Goal: Find specific page/section: Find specific page/section

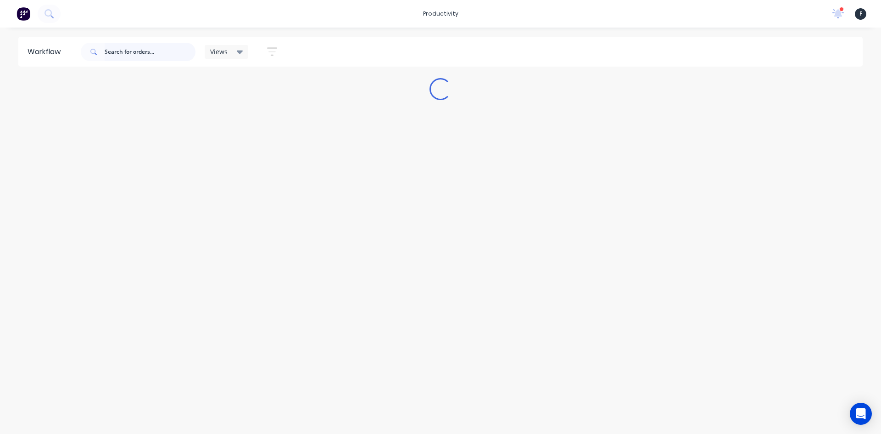
click at [138, 45] on input "text" at bounding box center [150, 52] width 91 height 18
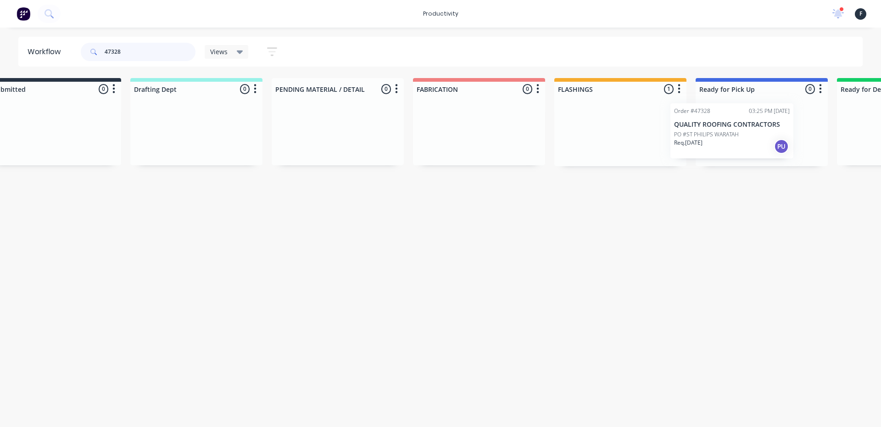
scroll to position [0, 54]
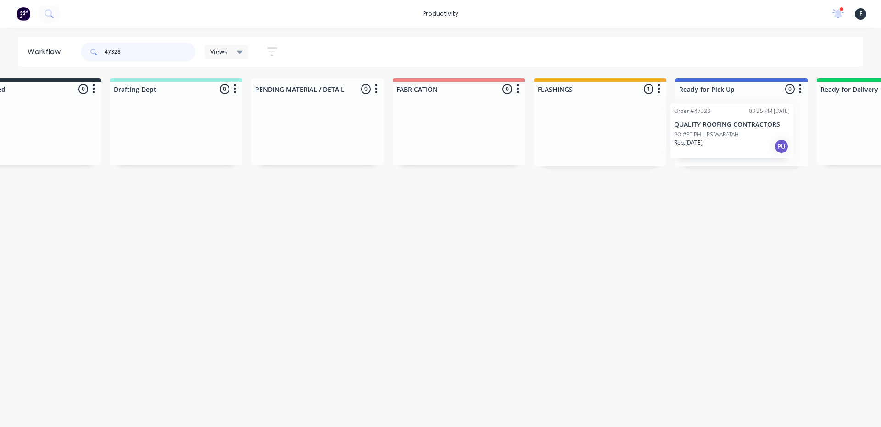
drag, startPoint x: 647, startPoint y: 139, endPoint x: 730, endPoint y: 139, distance: 83.0
click at [730, 139] on div "Submitted 0 Sort By Created date Required date Order number Customer name Most …" at bounding box center [707, 122] width 1530 height 88
type input "47328"
click at [732, 137] on p "PO #ST PHILIPS WARATAH" at bounding box center [713, 135] width 65 height 8
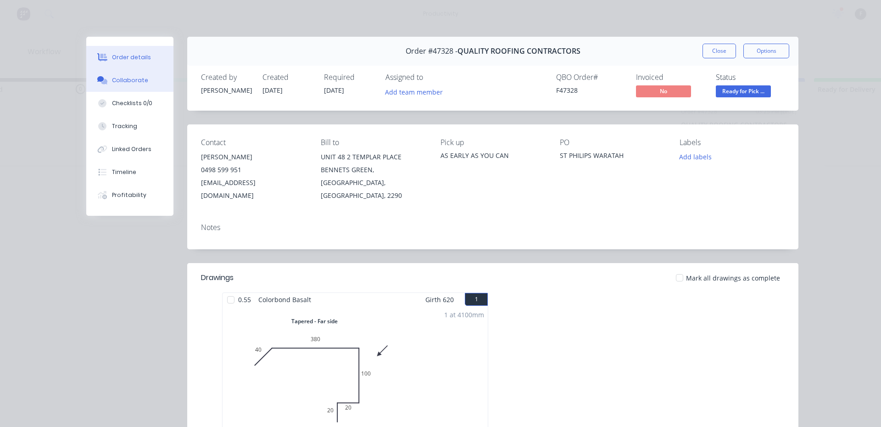
click at [103, 82] on icon at bounding box center [104, 82] width 6 height 6
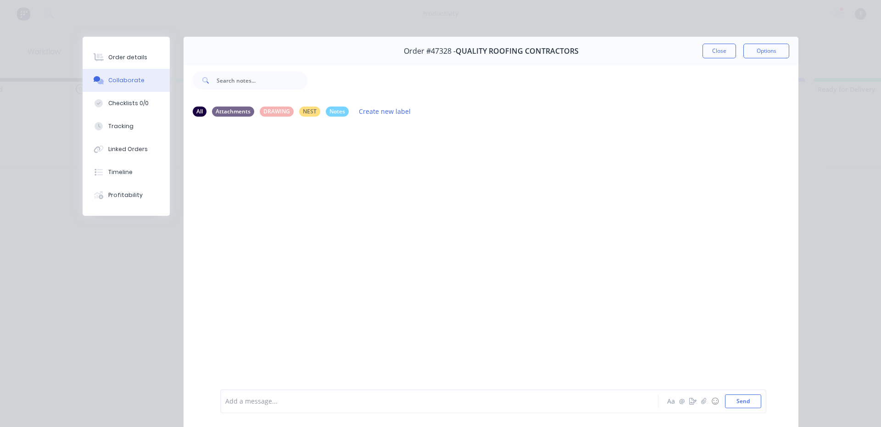
click at [270, 403] on div at bounding box center [426, 401] width 401 height 10
click at [712, 45] on button "Close" at bounding box center [718, 51] width 33 height 15
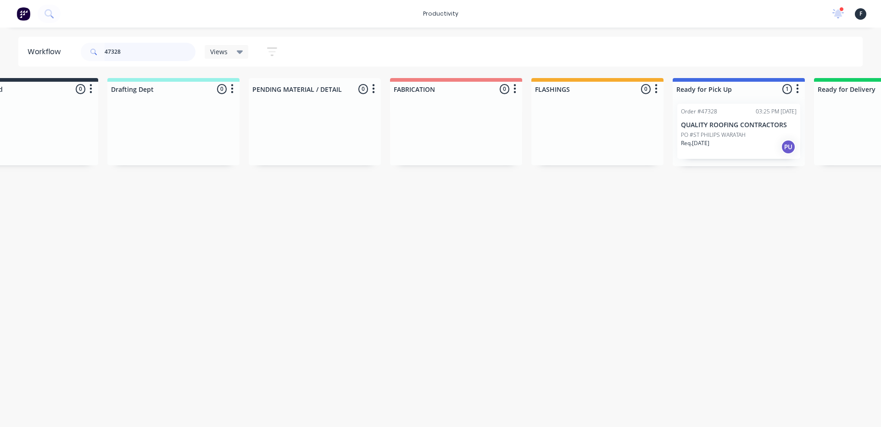
click at [169, 51] on input "47328" at bounding box center [150, 52] width 91 height 18
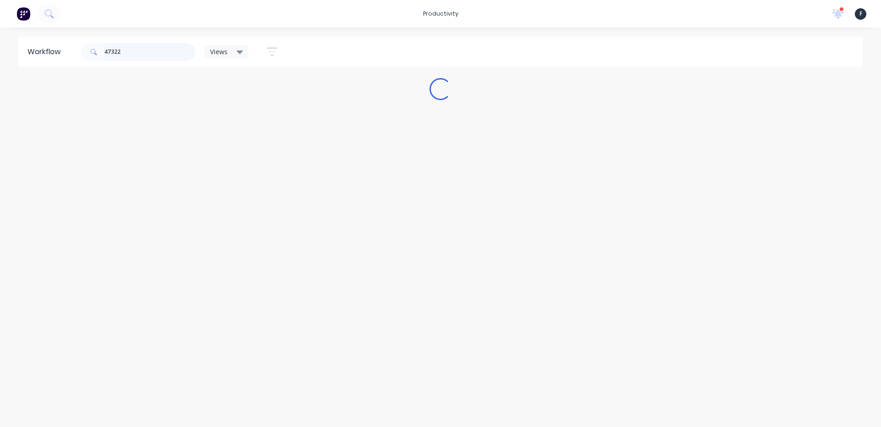
scroll to position [0, 0]
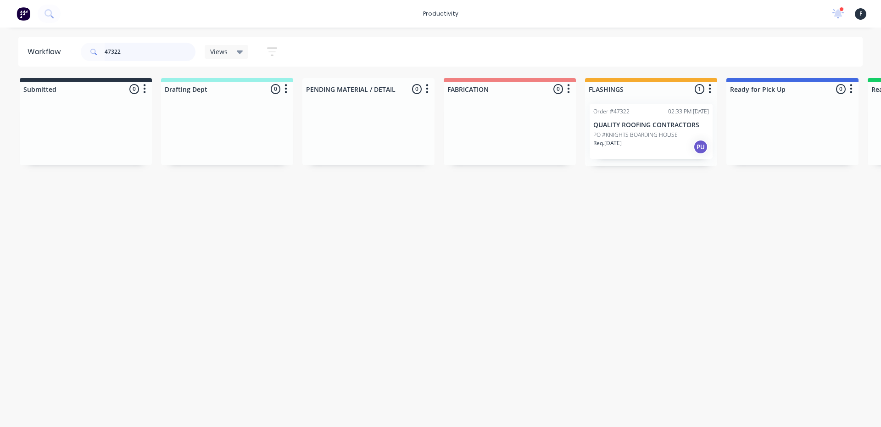
type input "47322"
drag, startPoint x: 660, startPoint y: 167, endPoint x: 658, endPoint y: 158, distance: 8.9
click at [659, 161] on div "Workflow 47322 Views Save new view None (Default) edit Nilesh edit Production e…" at bounding box center [440, 223] width 881 height 372
click at [658, 158] on div "Order #47322 02:33 PM 27/08/25 QUALITY ROOFING CONTRACTORS PO #KNIGHTS BOARDING…" at bounding box center [651, 131] width 123 height 55
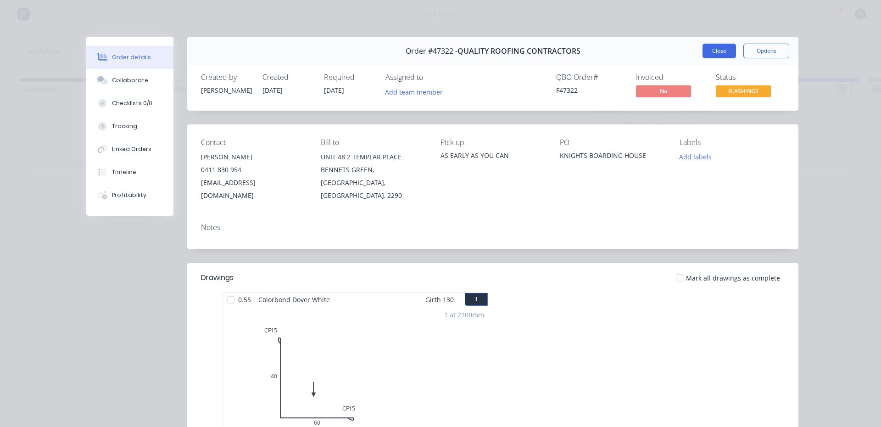
click at [714, 55] on button "Close" at bounding box center [718, 51] width 33 height 15
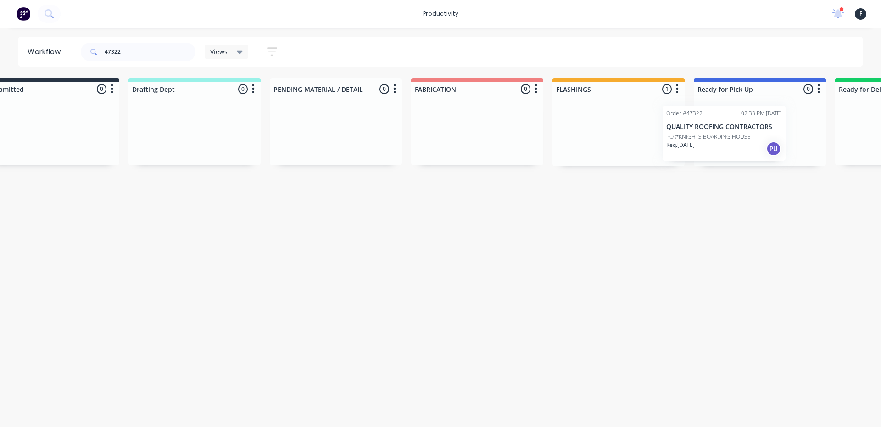
scroll to position [0, 40]
drag, startPoint x: 640, startPoint y: 133, endPoint x: 723, endPoint y: 136, distance: 82.6
click at [723, 136] on div "Submitted 0 Sort By Created date Required date Order number Customer name Most …" at bounding box center [718, 122] width 1530 height 88
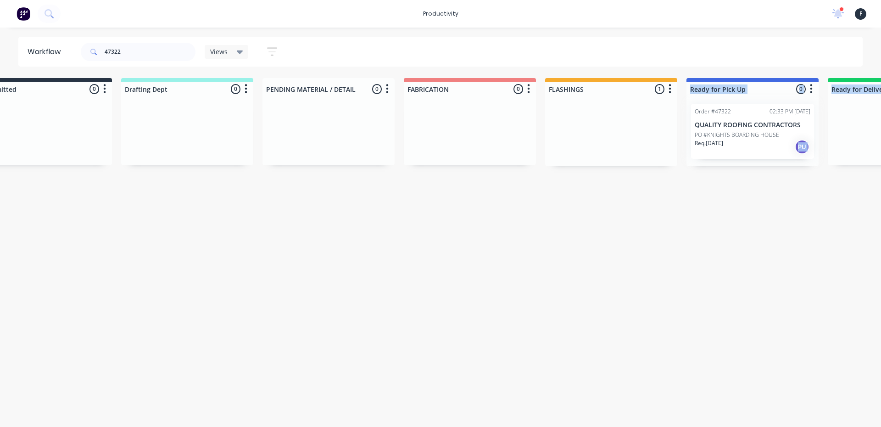
click at [731, 134] on div at bounding box center [752, 131] width 132 height 70
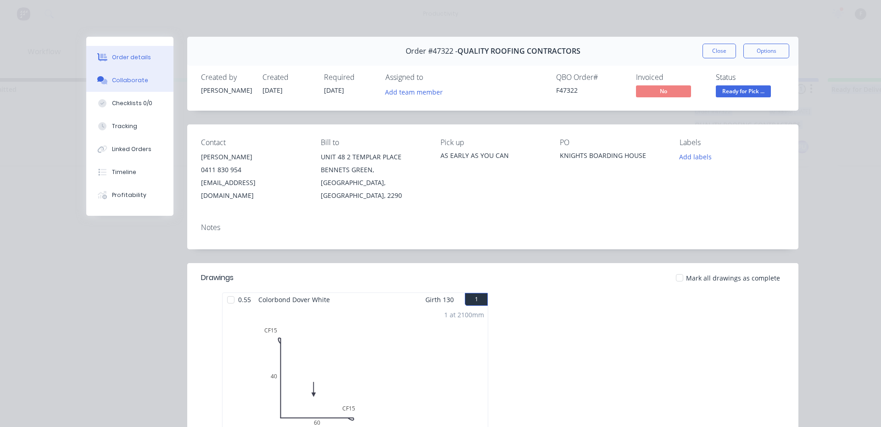
click at [112, 86] on button "Collaborate" at bounding box center [129, 80] width 87 height 23
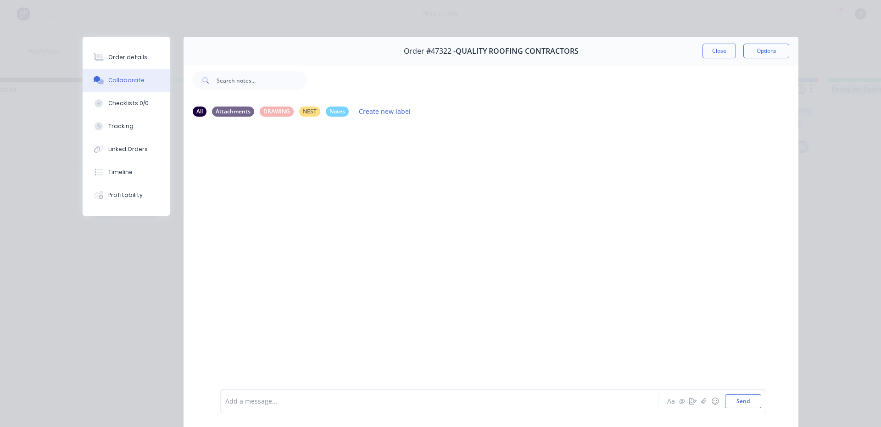
drag, startPoint x: 242, startPoint y: 413, endPoint x: 240, endPoint y: 399, distance: 14.4
click at [242, 412] on div "Add a message... Aa @ ☺ Send" at bounding box center [491, 400] width 615 height 51
click at [240, 399] on div at bounding box center [426, 401] width 401 height 10
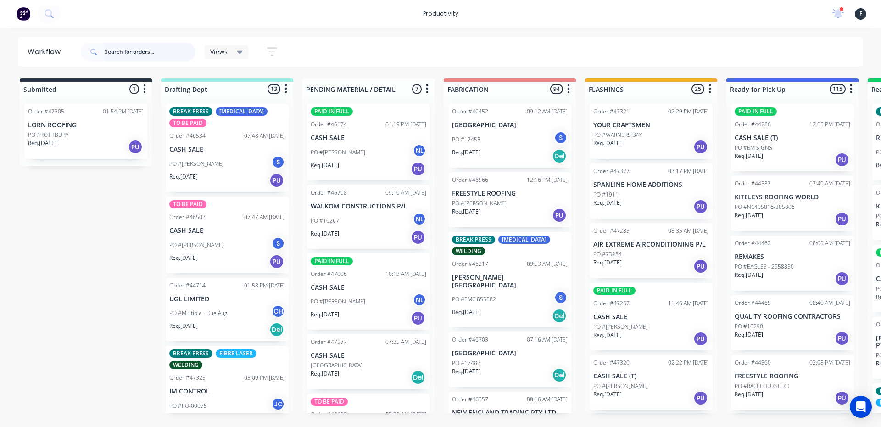
click at [126, 49] on input "text" at bounding box center [150, 52] width 91 height 18
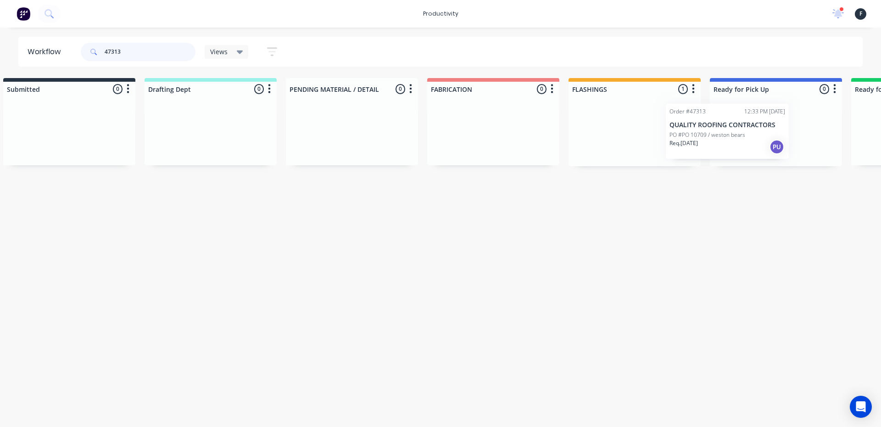
drag, startPoint x: 656, startPoint y: 134, endPoint x: 745, endPoint y: 136, distance: 89.5
click at [745, 136] on div "Submitted 0 Sort By Created date Required date Order number Customer name Most …" at bounding box center [742, 122] width 1530 height 88
type input "47313"
click at [749, 136] on div at bounding box center [775, 131] width 132 height 70
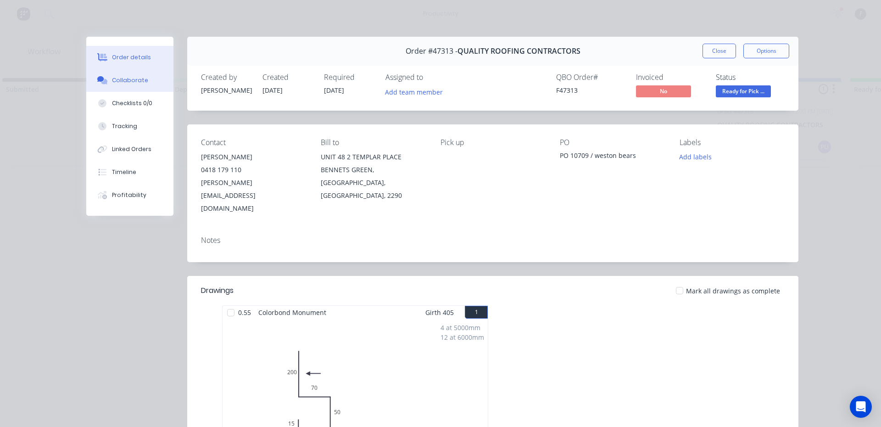
click at [131, 78] on div "Collaborate" at bounding box center [130, 80] width 36 height 8
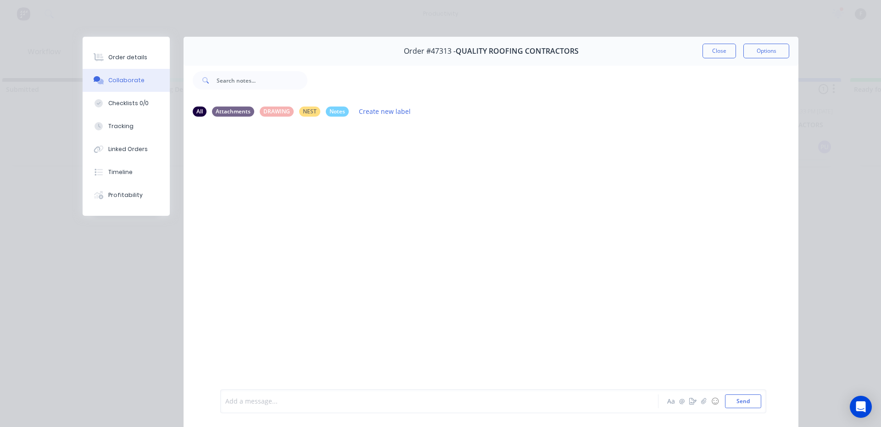
click at [257, 401] on div at bounding box center [426, 401] width 401 height 10
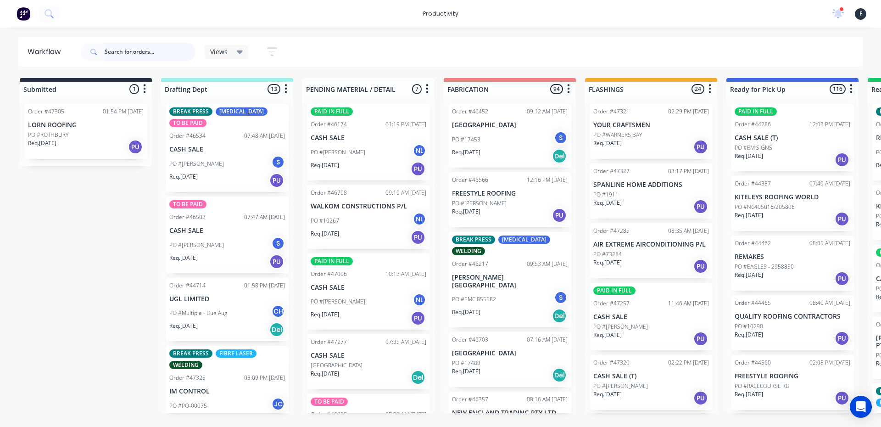
click at [135, 52] on input "text" at bounding box center [150, 52] width 91 height 18
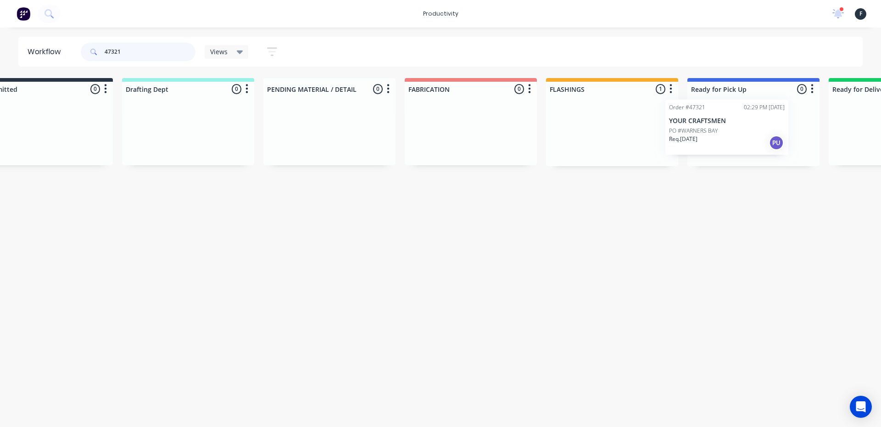
drag, startPoint x: 620, startPoint y: 137, endPoint x: 688, endPoint y: 134, distance: 68.0
click at [688, 134] on div "Submitted 0 Sort By Created date Required date Order number Customer name Most …" at bounding box center [719, 122] width 1530 height 88
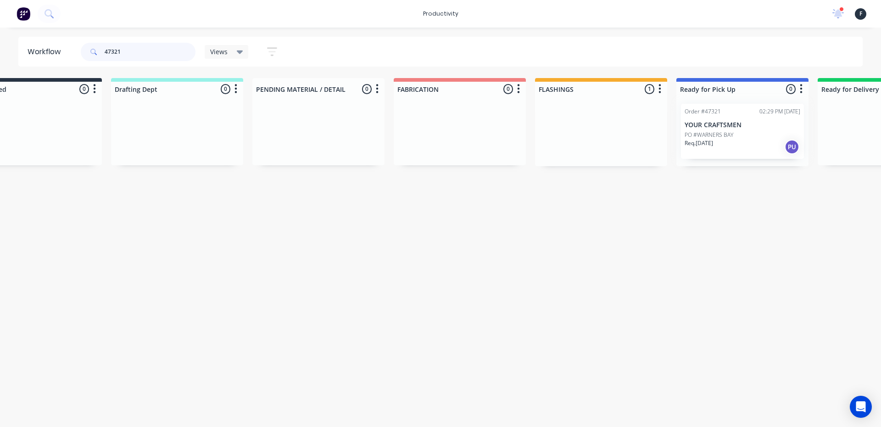
type input "47321"
click at [689, 133] on div at bounding box center [742, 131] width 132 height 70
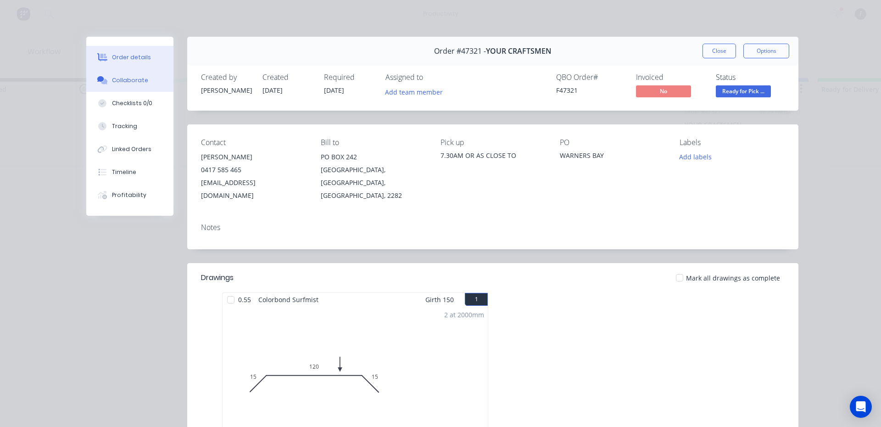
click at [116, 82] on div "Collaborate" at bounding box center [130, 80] width 36 height 8
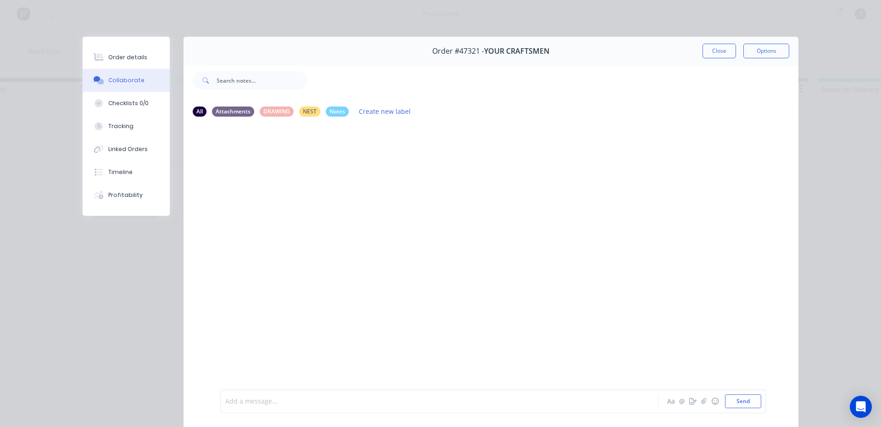
click at [261, 398] on div at bounding box center [426, 401] width 401 height 10
